Goal: Task Accomplishment & Management: Use online tool/utility

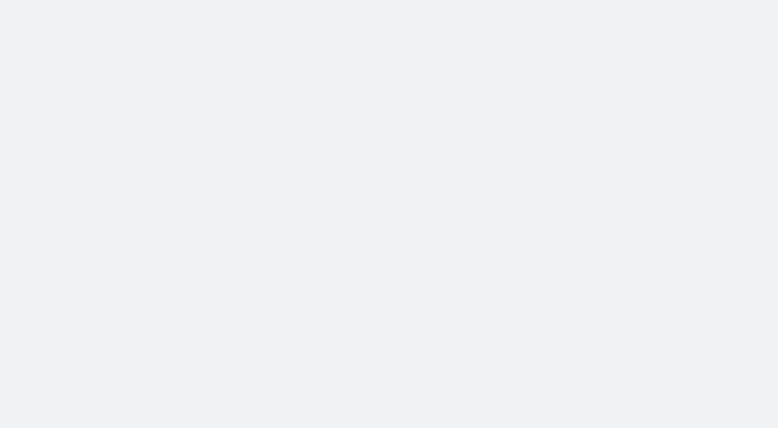
click at [407, 360] on body at bounding box center [389, 214] width 778 height 428
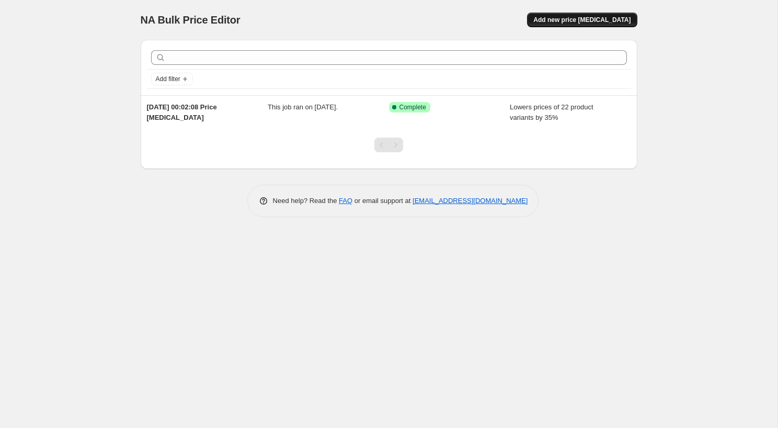
click at [604, 18] on span "Add new price [MEDICAL_DATA]" at bounding box center [581, 20] width 97 height 8
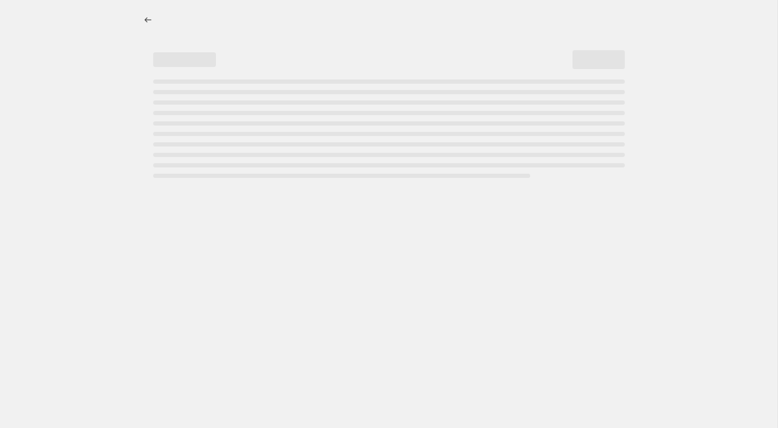
select select "percentage"
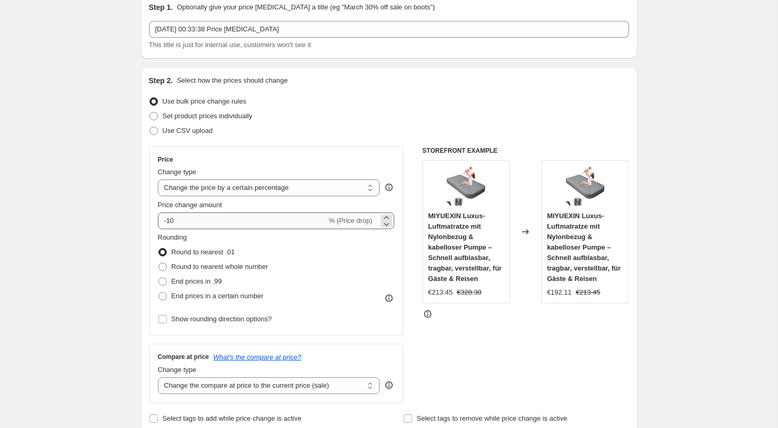
scroll to position [48, 0]
click at [208, 280] on span "End prices in .99" at bounding box center [196, 279] width 51 height 8
click at [159, 276] on input "End prices in .99" at bounding box center [158, 275] width 1 height 1
radio input "true"
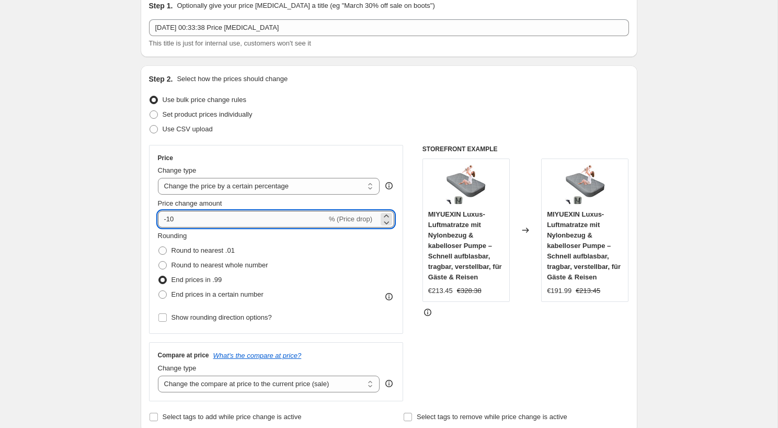
drag, startPoint x: 167, startPoint y: 216, endPoint x: 193, endPoint y: 217, distance: 25.6
click at [193, 216] on input "-10" at bounding box center [242, 219] width 169 height 17
type input "-38"
type input "-38.9"
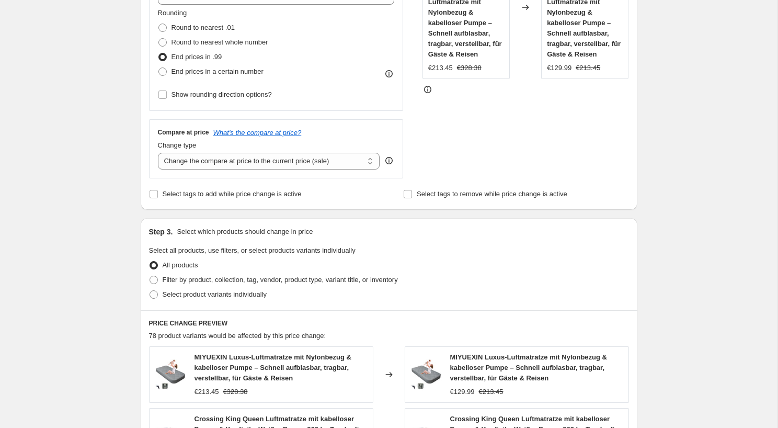
scroll to position [278, 0]
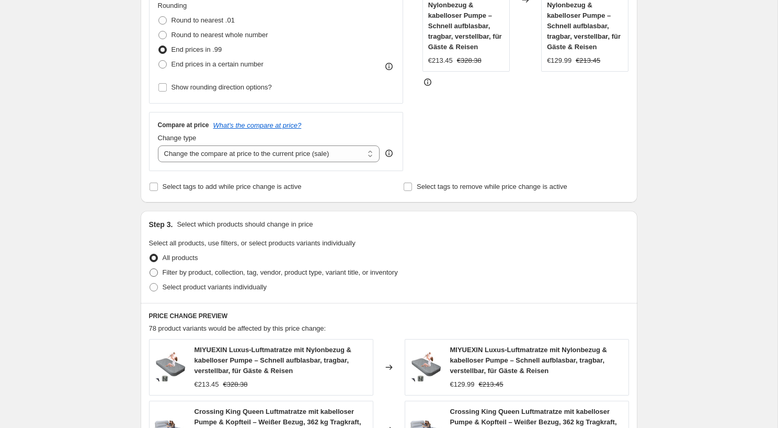
click at [226, 273] on span "Filter by product, collection, tag, vendor, product type, variant title, or inv…" at bounding box center [280, 272] width 235 height 8
click at [150, 269] on input "Filter by product, collection, tag, vendor, product type, variant title, or inv…" at bounding box center [149, 268] width 1 height 1
radio input "true"
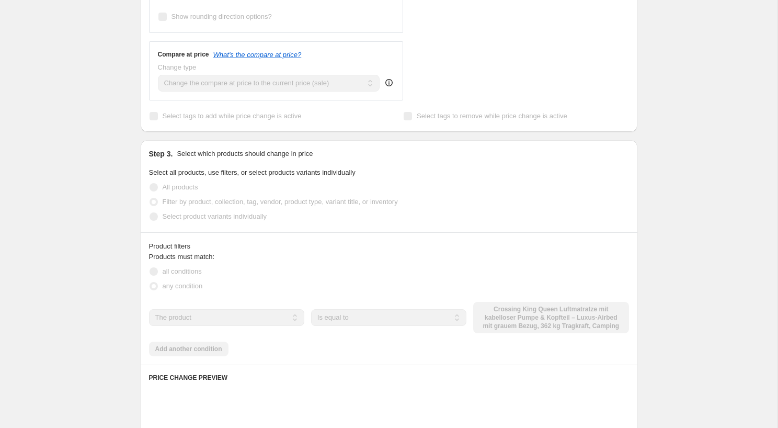
scroll to position [352, 0]
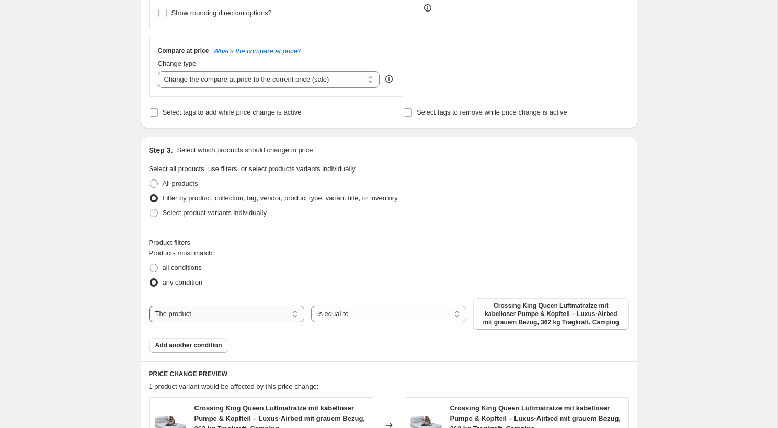
click at [229, 311] on select "The product The product's collection The product's tag The product's vendor The…" at bounding box center [226, 313] width 155 height 17
select select "collection"
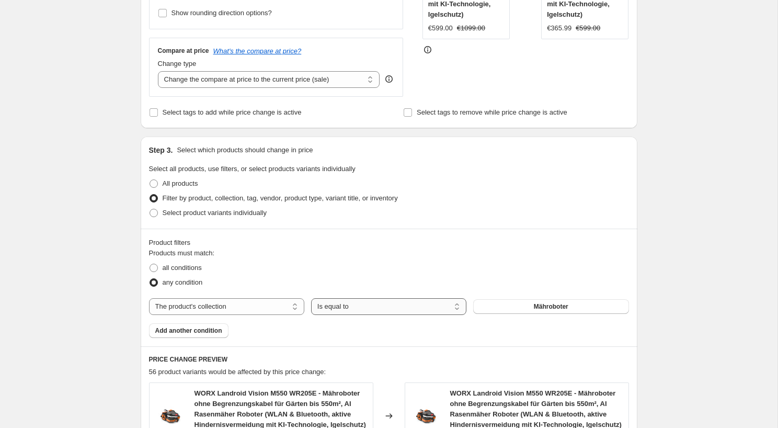
click at [374, 309] on select "Is equal to Is not equal to" at bounding box center [388, 306] width 155 height 17
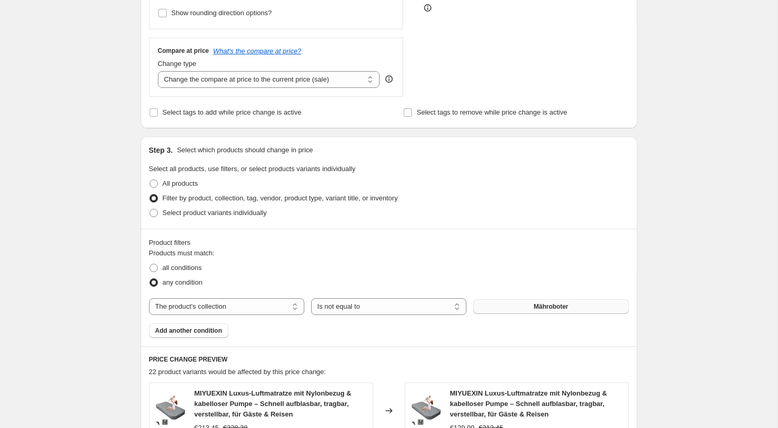
click at [518, 307] on button "Mähroboter" at bounding box center [550, 306] width 155 height 15
click at [382, 306] on select "Is equal to Is not equal to" at bounding box center [388, 306] width 155 height 17
select select "equal"
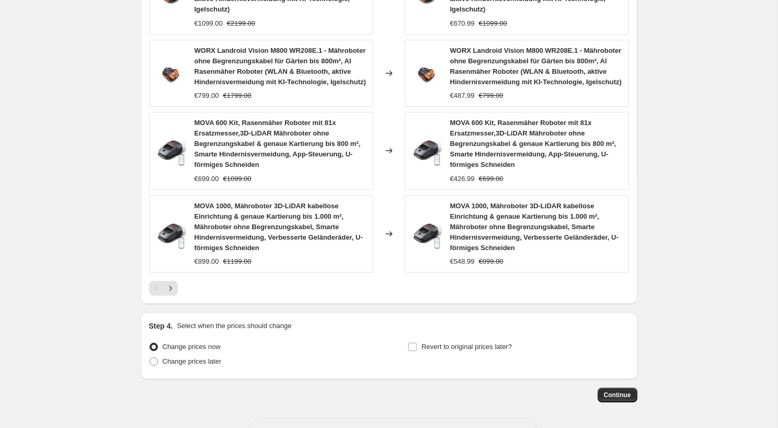
scroll to position [908, 0]
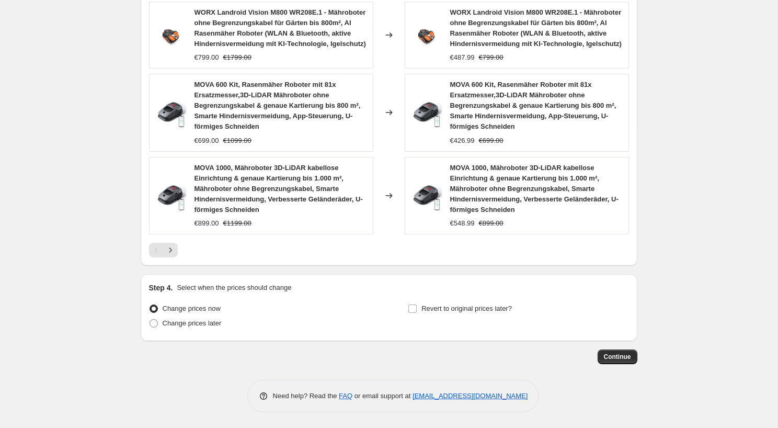
click at [622, 358] on span "Continue" at bounding box center [617, 356] width 27 height 8
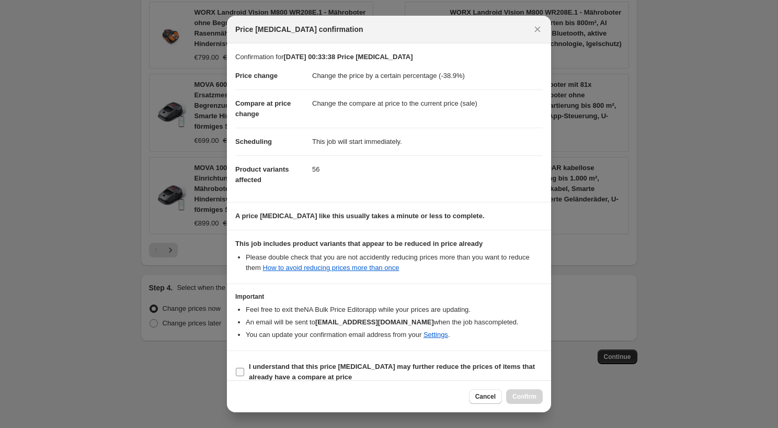
click at [302, 370] on b "I understand that this price [MEDICAL_DATA] may further reduce the prices of it…" at bounding box center [392, 371] width 286 height 18
click at [244, 370] on input "I understand that this price [MEDICAL_DATA] may further reduce the prices of it…" at bounding box center [240, 371] width 8 height 8
checkbox input "true"
click at [435, 397] on div "Cancel Confirm" at bounding box center [388, 396] width 307 height 15
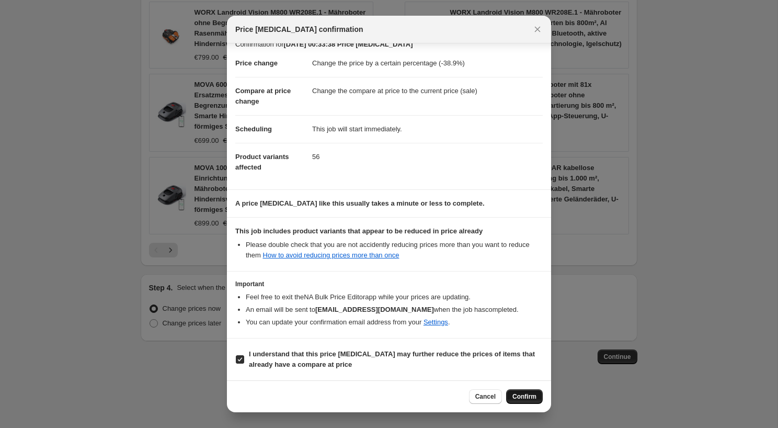
click at [531, 394] on span "Confirm" at bounding box center [524, 396] width 24 height 8
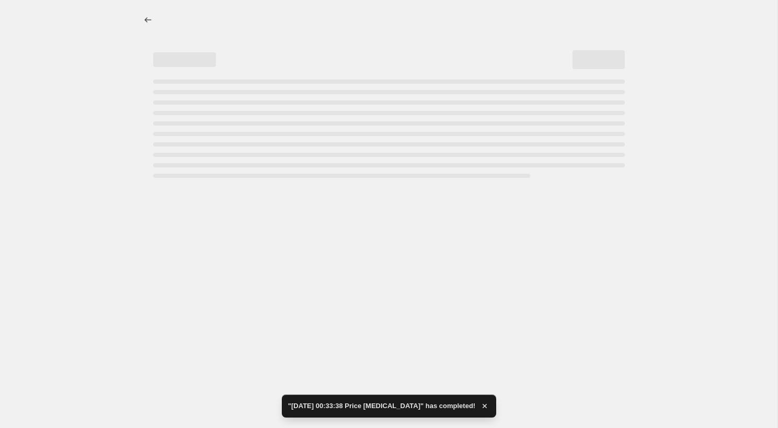
select select "percentage"
select select "collection"
